Goal: Information Seeking & Learning: Learn about a topic

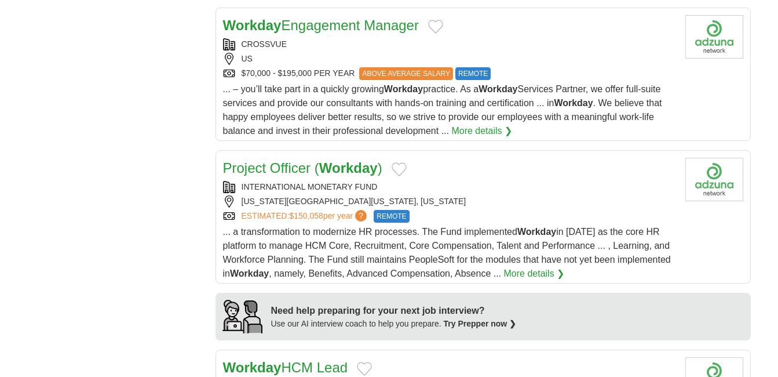
scroll to position [21, 0]
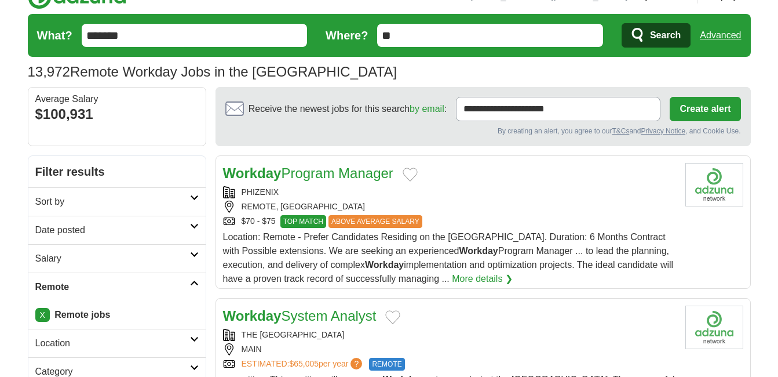
click at [662, 32] on span "Search" at bounding box center [665, 35] width 31 height 23
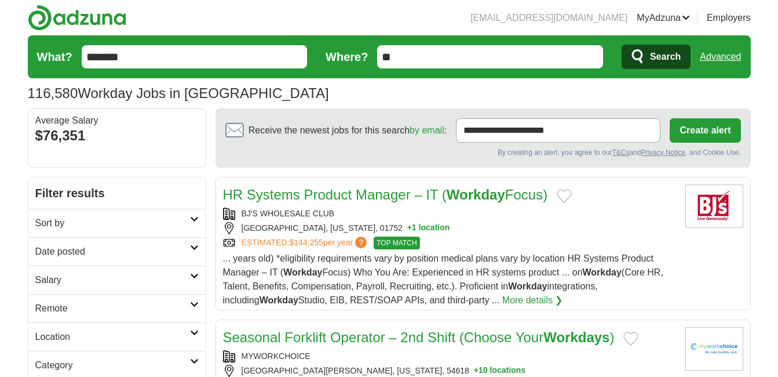
click at [134, 306] on h2 "Remote" at bounding box center [112, 308] width 155 height 14
click at [75, 309] on h2 "Remote" at bounding box center [112, 308] width 155 height 14
click at [61, 338] on link "Remote jobs" at bounding box center [61, 336] width 52 height 10
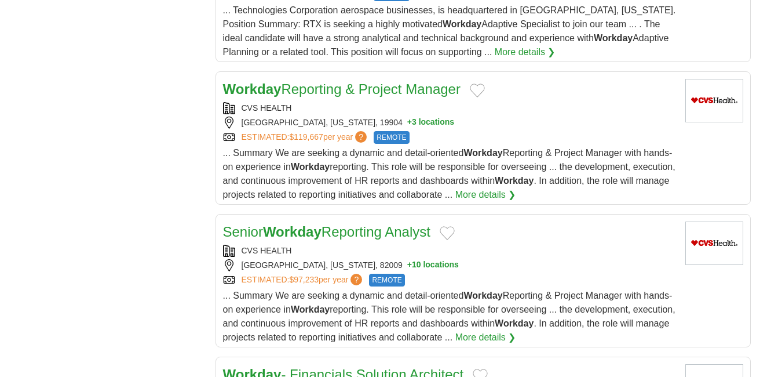
scroll to position [1241, 0]
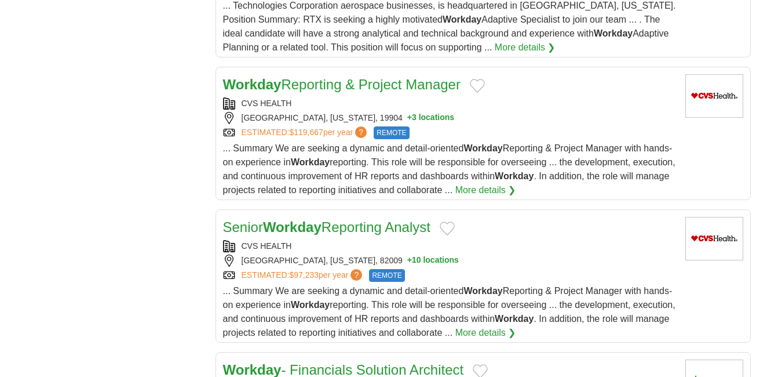
click at [329, 217] on h2 "Senior Workday Reporting Analyst" at bounding box center [326, 227] width 207 height 21
click at [330, 85] on link "Workday Reporting & Project Manager" at bounding box center [342, 84] width 238 height 16
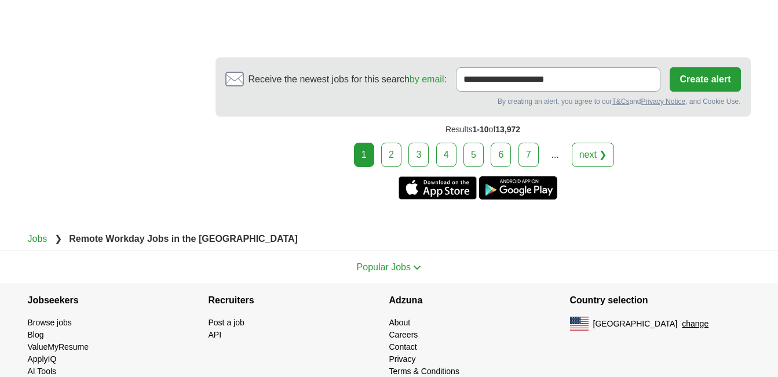
scroll to position [2464, 0]
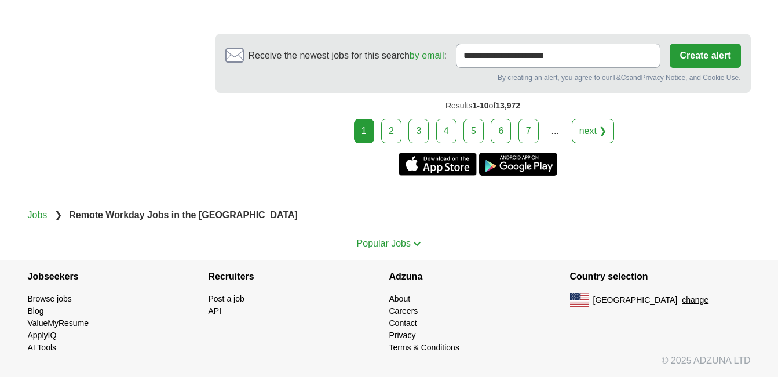
click at [604, 135] on link "next ❯" at bounding box center [593, 131] width 43 height 24
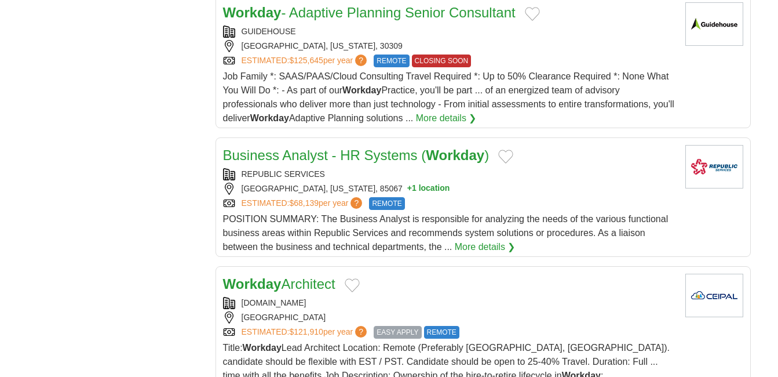
scroll to position [1157, 0]
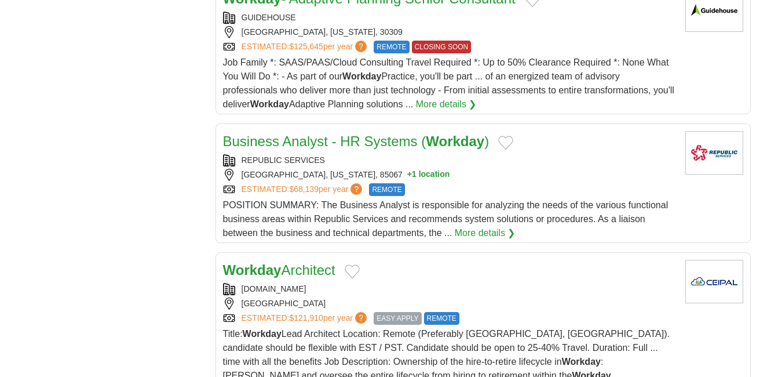
click at [364, 136] on link "Business Analyst - HR Systems ( Workday )" at bounding box center [356, 141] width 266 height 16
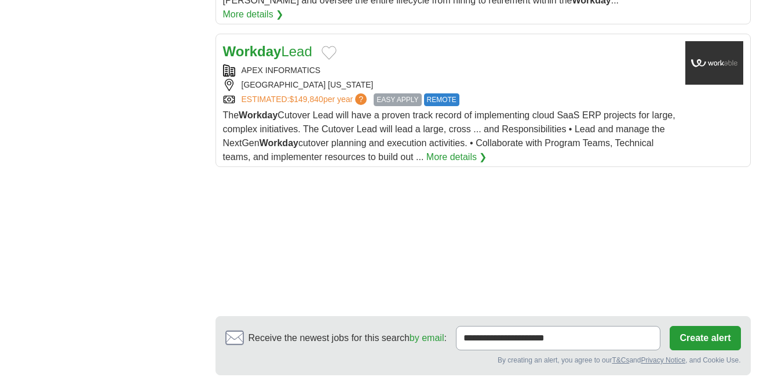
scroll to position [1578, 0]
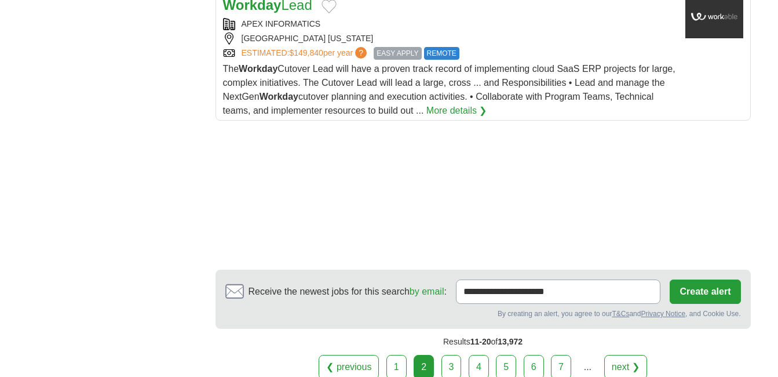
click at [621, 355] on link "next ❯" at bounding box center [625, 367] width 43 height 24
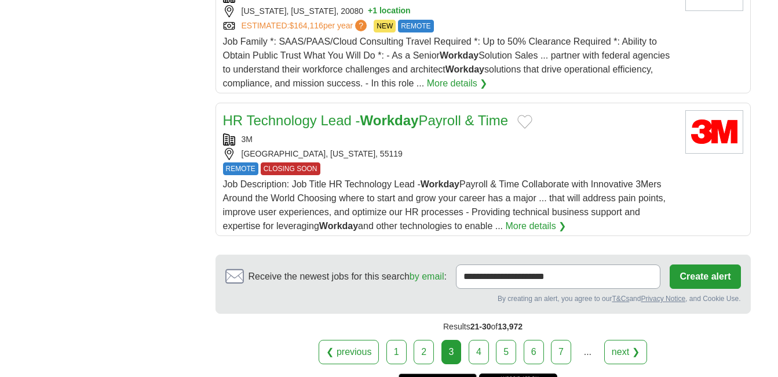
scroll to position [1581, 0]
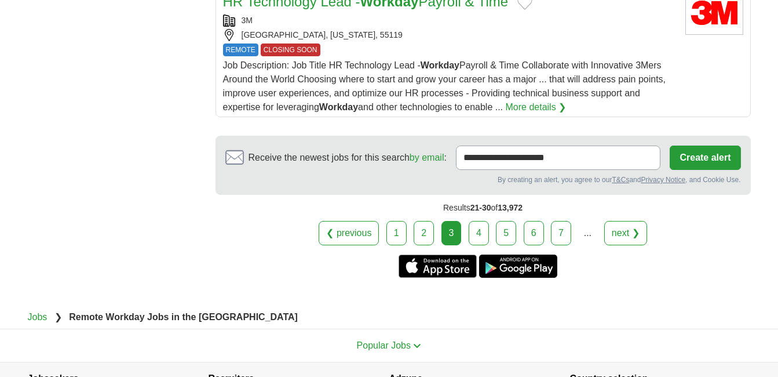
click at [623, 221] on link "next ❯" at bounding box center [625, 233] width 43 height 24
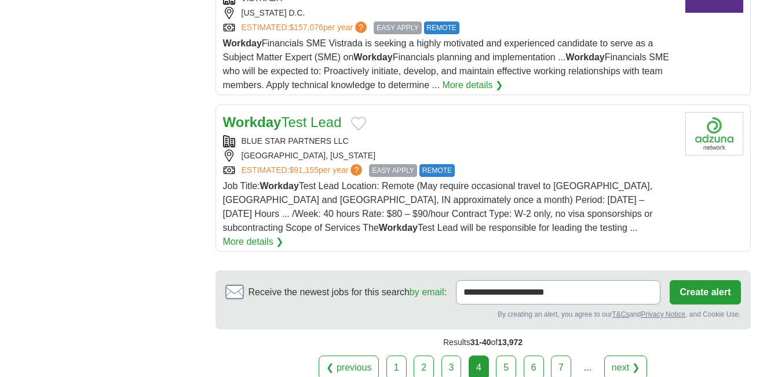
scroll to position [1541, 0]
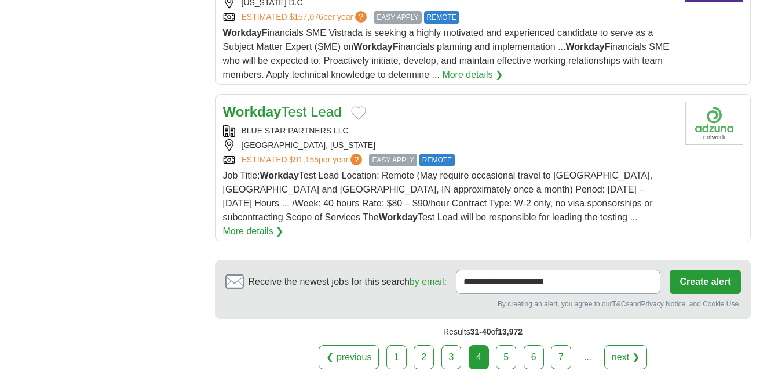
click at [633, 345] on link "next ❯" at bounding box center [625, 357] width 43 height 24
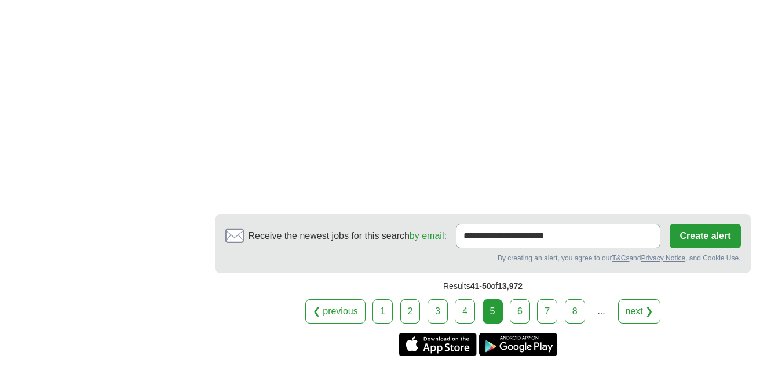
scroll to position [2018, 0]
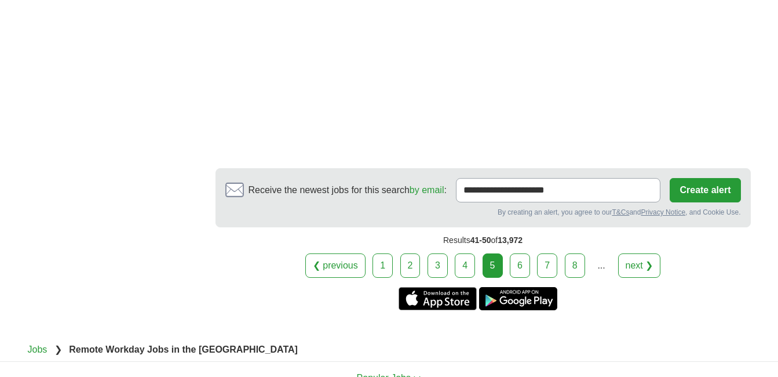
click at [638, 253] on link "next ❯" at bounding box center [639, 265] width 43 height 24
